Goal: Check status: Check status

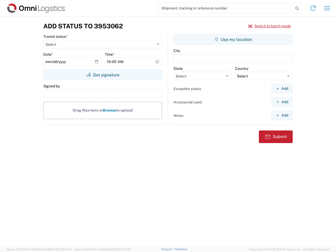
click at [226, 8] on input "search" at bounding box center [226, 8] width 136 height 10
click at [297, 8] on icon at bounding box center [297, 8] width 7 height 7
click at [313, 8] on icon at bounding box center [313, 8] width 8 height 8
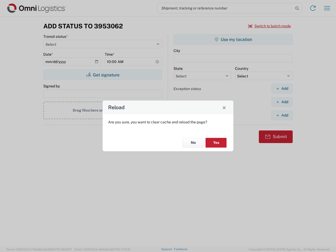
click at [327, 8] on div "Reload Are you sure, you want to clear cache and reload the page? No Yes" at bounding box center [168, 126] width 336 height 252
click at [270, 26] on div "Reload Are you sure, you want to clear cache and reload the page? No Yes" at bounding box center [168, 126] width 336 height 252
click at [103, 75] on div "Reload Are you sure, you want to clear cache and reload the page? No Yes" at bounding box center [168, 126] width 336 height 252
click at [233, 39] on div "Reload Are you sure, you want to clear cache and reload the page? No Yes" at bounding box center [168, 126] width 336 height 252
click at [282, 89] on div "Reload Are you sure, you want to clear cache and reload the page? No Yes" at bounding box center [168, 126] width 336 height 252
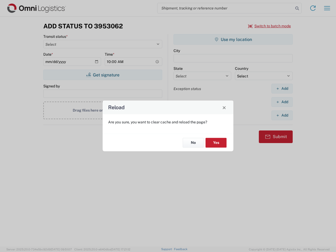
click at [282, 102] on div "Reload Are you sure, you want to clear cache and reload the page? No Yes" at bounding box center [168, 126] width 336 height 252
click at [282, 115] on div "Reload Are you sure, you want to clear cache and reload the page? No Yes" at bounding box center [168, 126] width 336 height 252
